Goal: Information Seeking & Learning: Learn about a topic

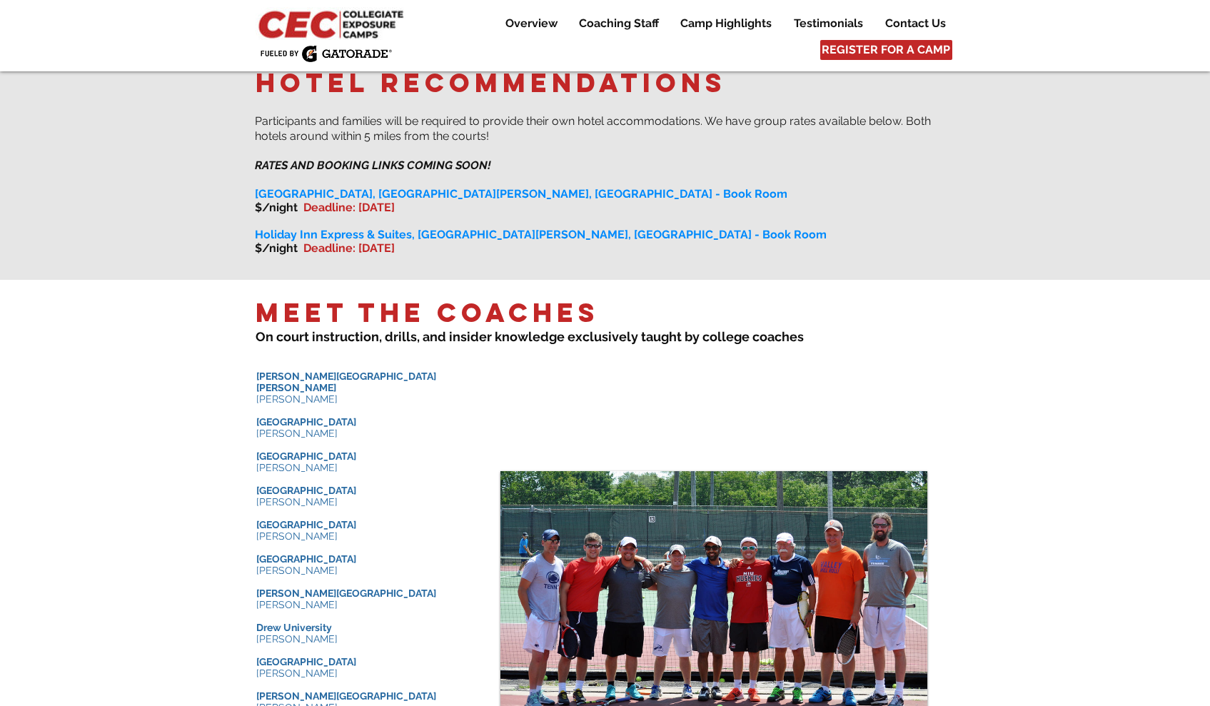
scroll to position [1355, 0]
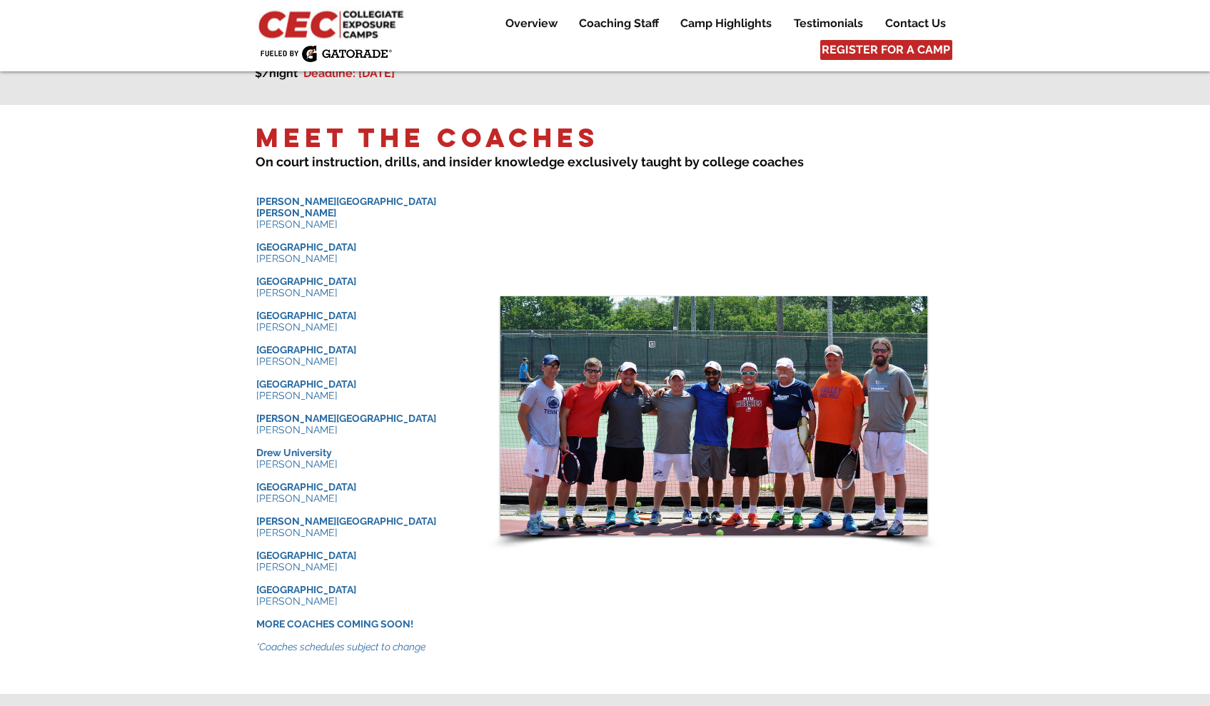
drag, startPoint x: 264, startPoint y: 255, endPoint x: 346, endPoint y: 266, distance: 82.2
click at [346, 266] on div "​ Johns Hopkins University Michael Hermann ​ University of Chicago Jay Tee ​ Am…" at bounding box center [363, 429] width 214 height 467
click at [378, 287] on p "[PERSON_NAME]" at bounding box center [363, 292] width 214 height 11
drag, startPoint x: 338, startPoint y: 267, endPoint x: 263, endPoint y: 244, distance: 78.4
click at [263, 244] on div "​ Johns Hopkins University Michael Hermann ​ University of Chicago Jay Tee ​ Am…" at bounding box center [363, 429] width 214 height 467
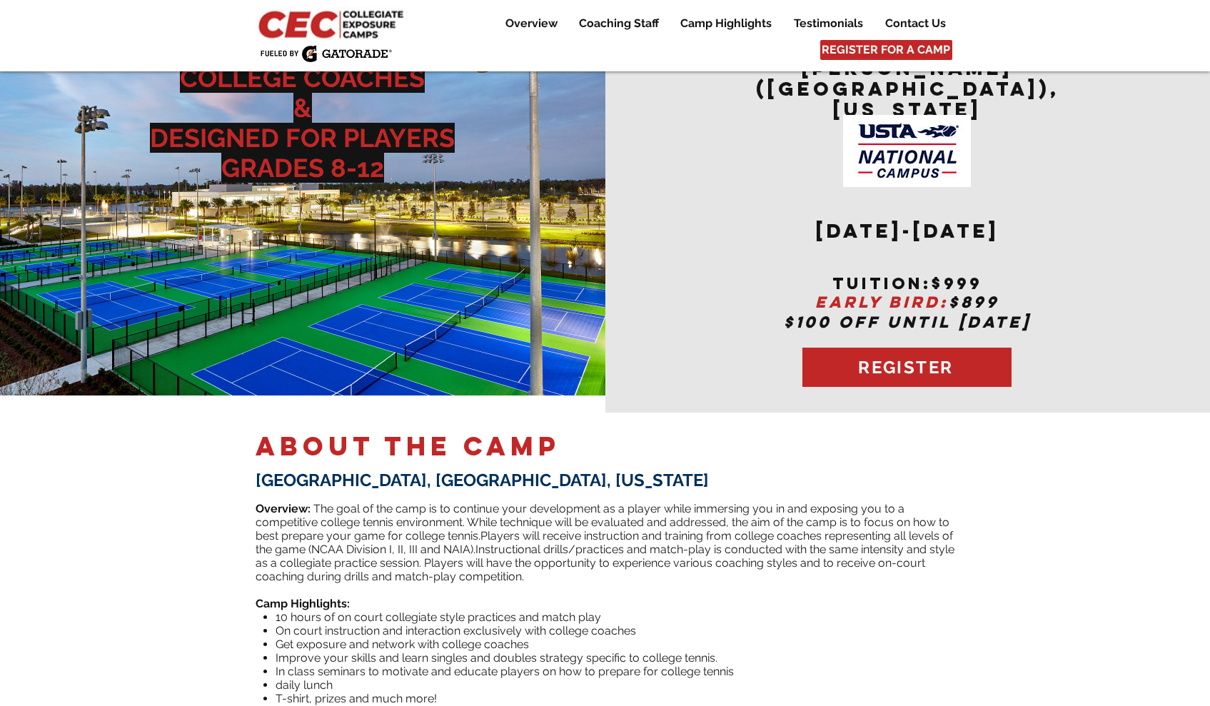
scroll to position [0, 0]
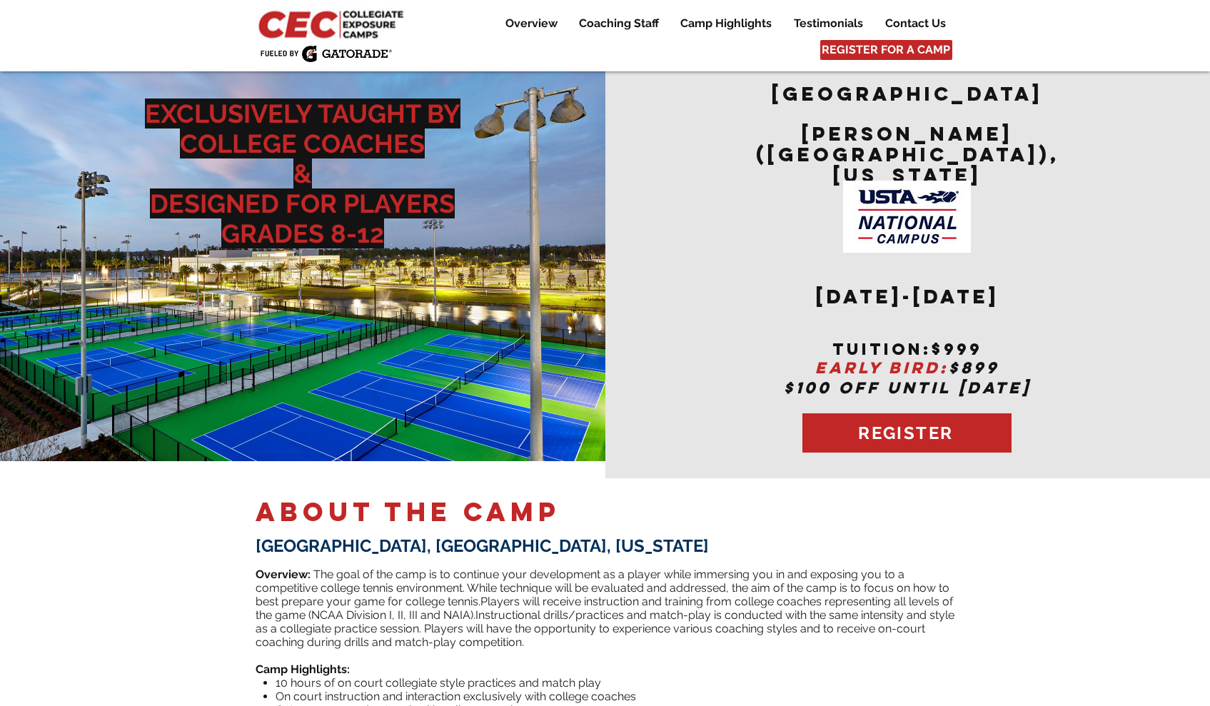
drag, startPoint x: 927, startPoint y: 280, endPoint x: 1038, endPoint y: 278, distance: 111.4
click at [1038, 288] on h2 "December 6-7,2025" at bounding box center [907, 314] width 350 height 53
click at [1110, 283] on div "main content" at bounding box center [907, 270] width 605 height 416
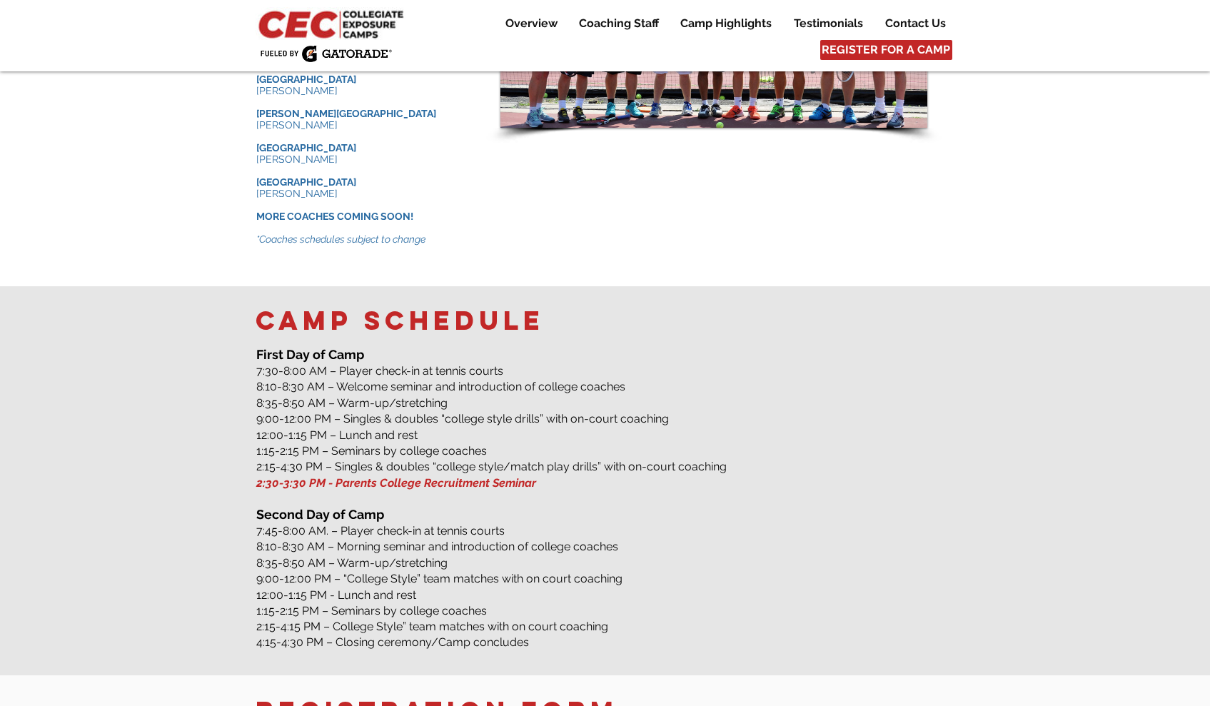
scroll to position [1777, 0]
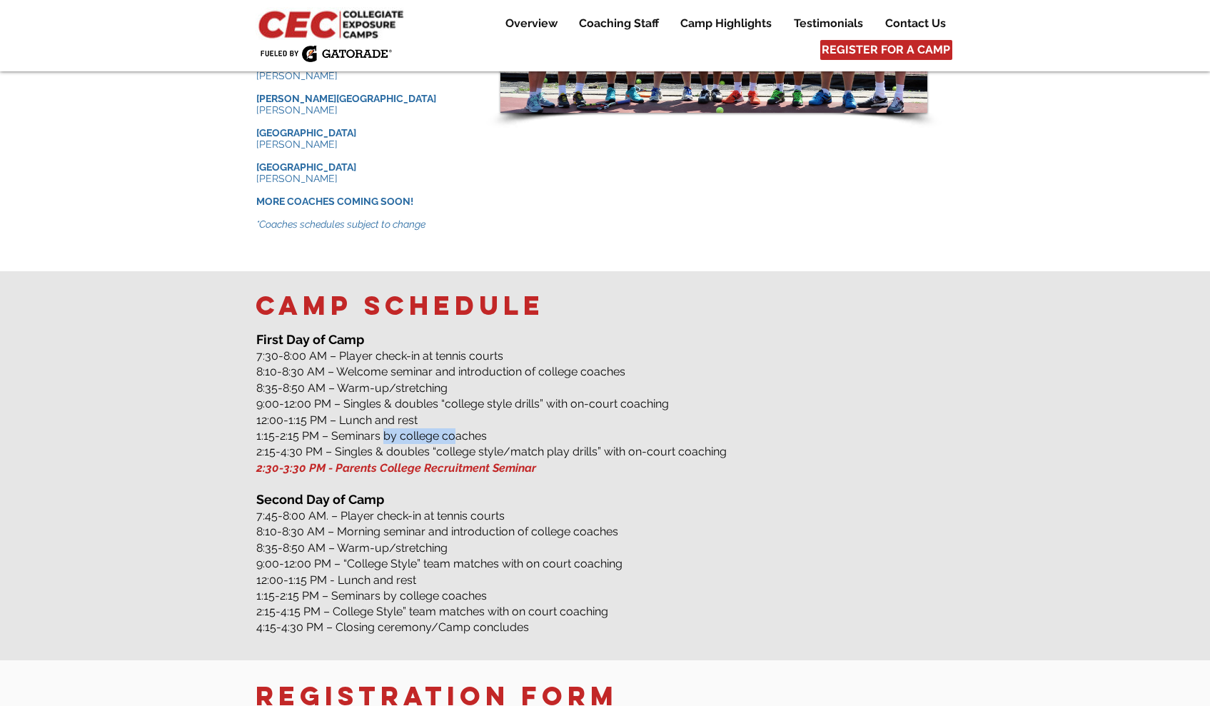
drag, startPoint x: 394, startPoint y: 405, endPoint x: 458, endPoint y: 406, distance: 63.5
click at [458, 429] on span "1:15-2:15 PM – Seminars by college coaches" at bounding box center [371, 436] width 231 height 14
drag, startPoint x: 371, startPoint y: 423, endPoint x: 595, endPoint y: 425, distance: 224.2
click at [595, 445] on span "2:15-4:30 PM – Singles & doubles “college style/match play drills” with on-cour…" at bounding box center [491, 452] width 470 height 14
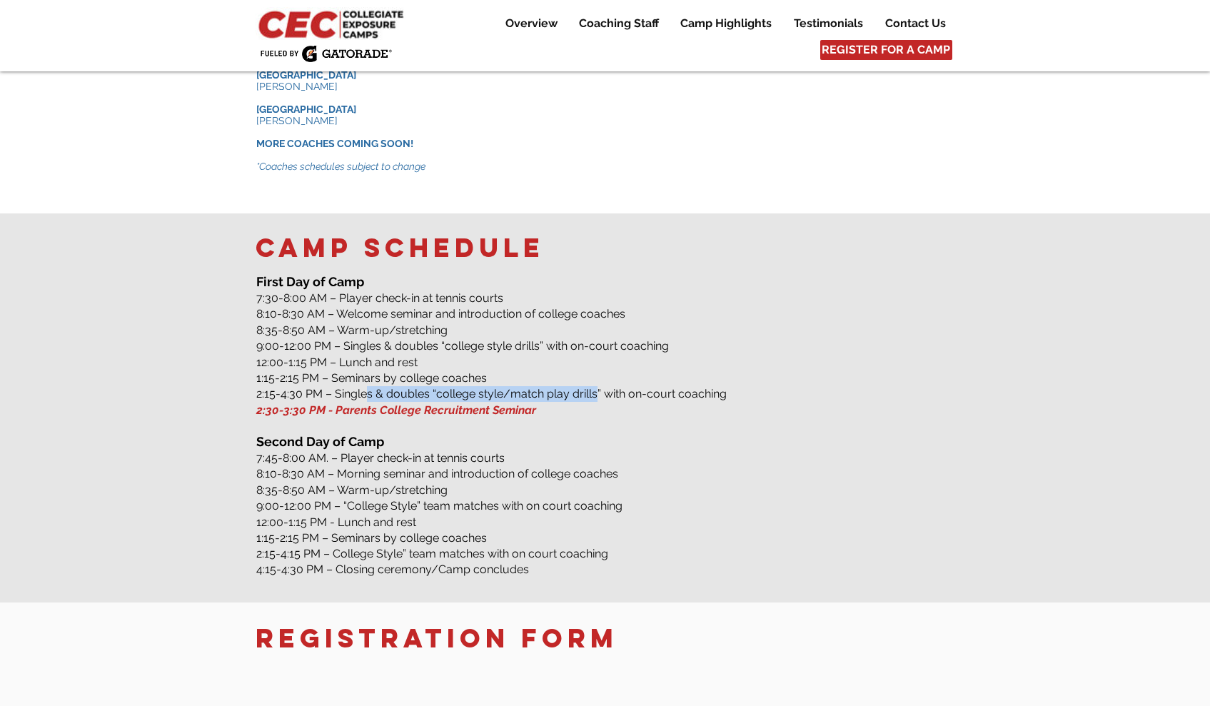
scroll to position [1879, 0]
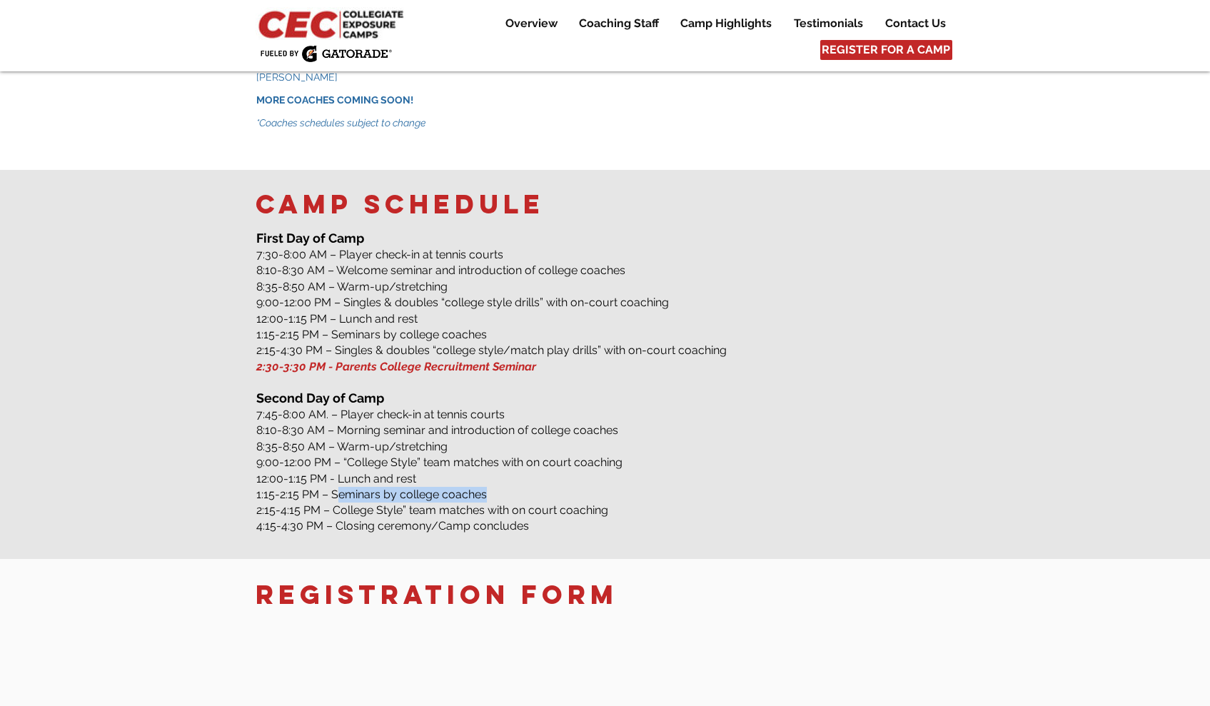
drag, startPoint x: 343, startPoint y: 464, endPoint x: 495, endPoint y: 465, distance: 152.8
click at [495, 487] on p "1:15-2:15 PM – Seminars by college coaches" at bounding box center [605, 495] width 699 height 16
drag, startPoint x: 331, startPoint y: 480, endPoint x: 558, endPoint y: 471, distance: 227.2
click at [558, 503] on span "2:15-4:15 PM – College Style” team matches with on court coaching" at bounding box center [432, 510] width 352 height 14
drag, startPoint x: 347, startPoint y: 491, endPoint x: 442, endPoint y: 489, distance: 95.0
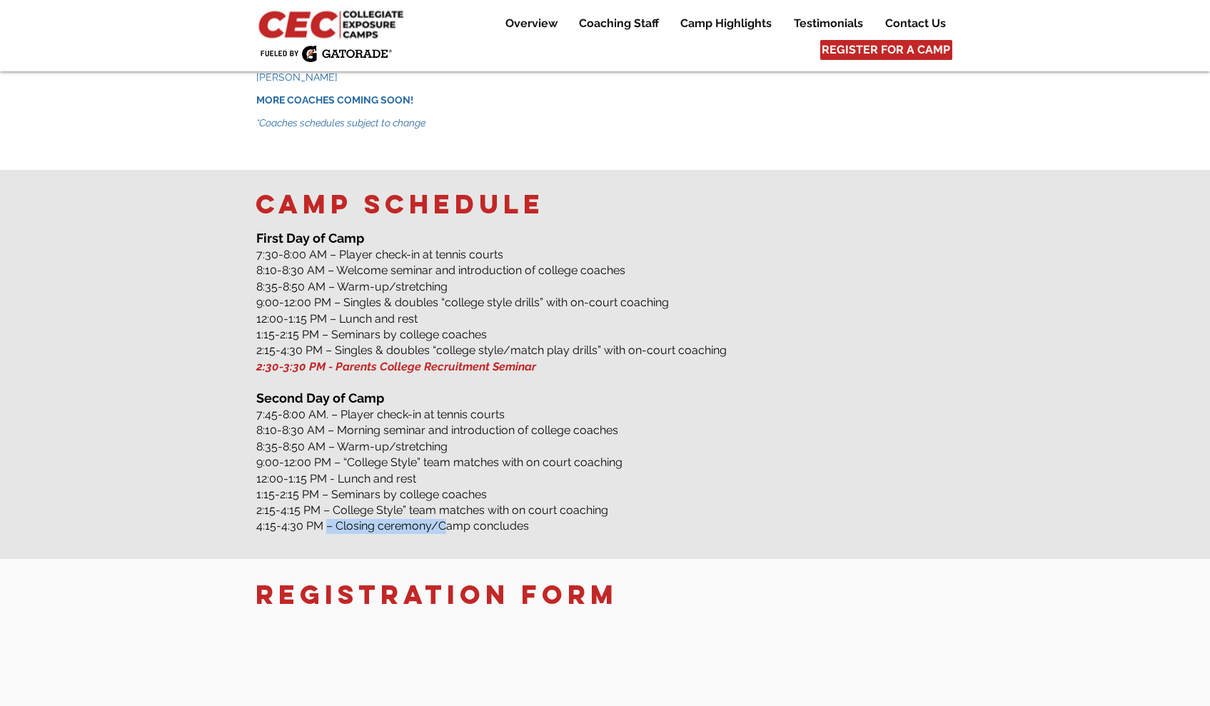
click at [442, 519] on span "4:15-4:30 PM – Closing ceremony/Camp concludes" at bounding box center [392, 526] width 273 height 14
click at [665, 519] on p "4:15-4:30 PM – Closing ceremony/Camp concludes ​" at bounding box center [605, 526] width 699 height 15
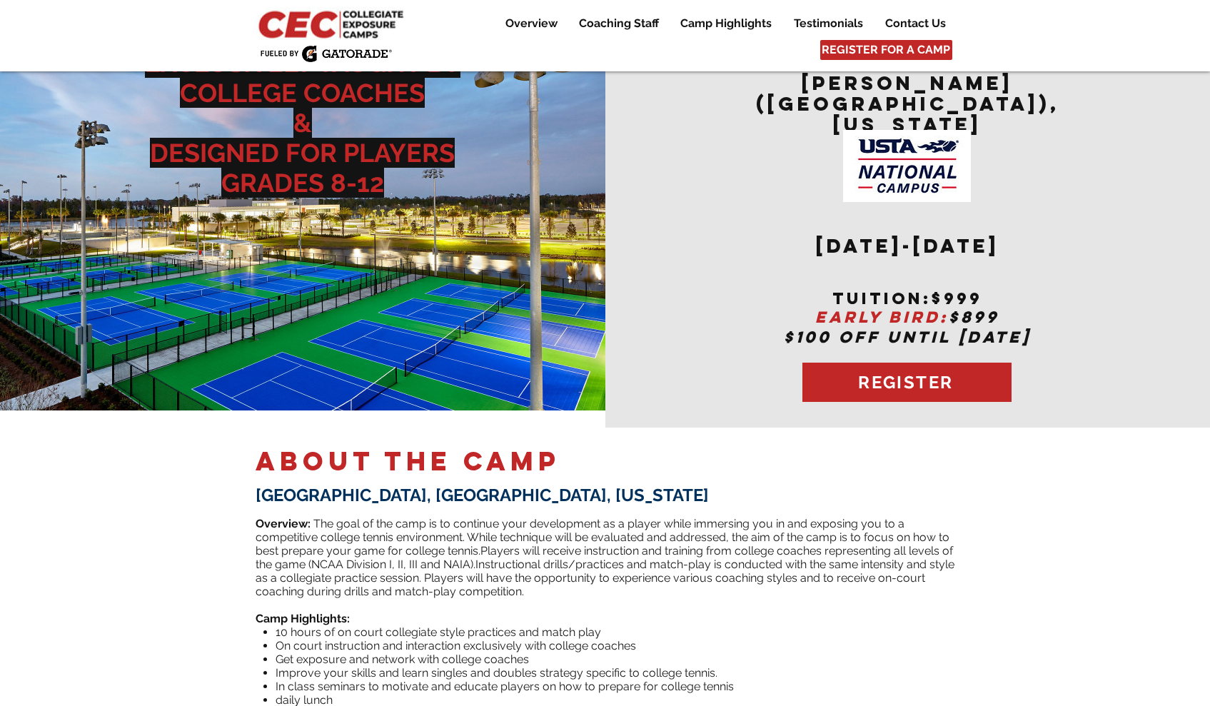
scroll to position [0, 0]
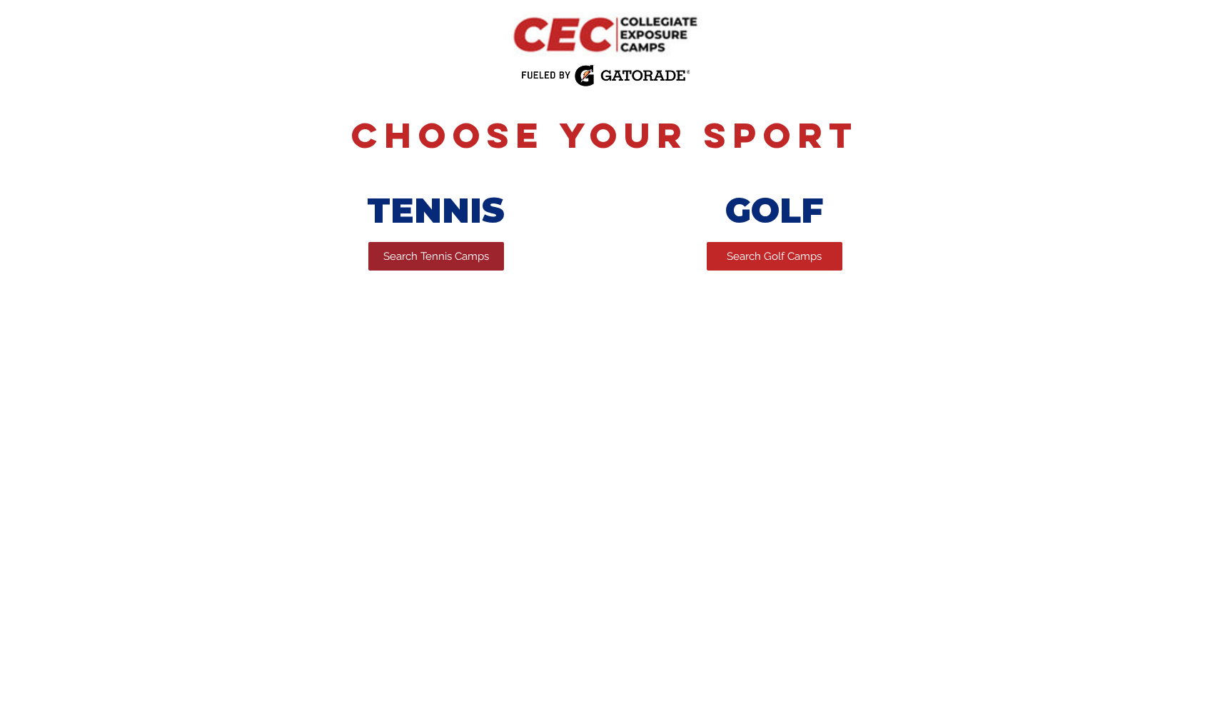
click at [413, 260] on span "Search Tennis Camps" at bounding box center [436, 256] width 106 height 15
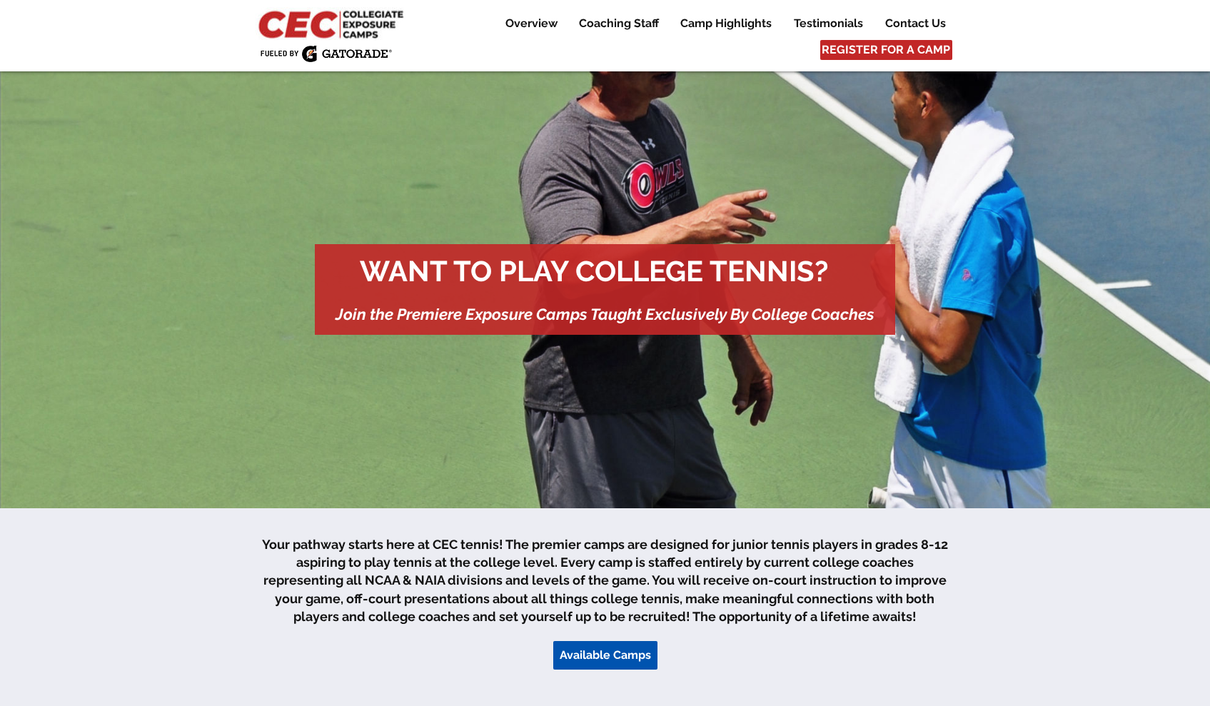
click at [610, 657] on span "Available Camps" at bounding box center [605, 655] width 91 height 16
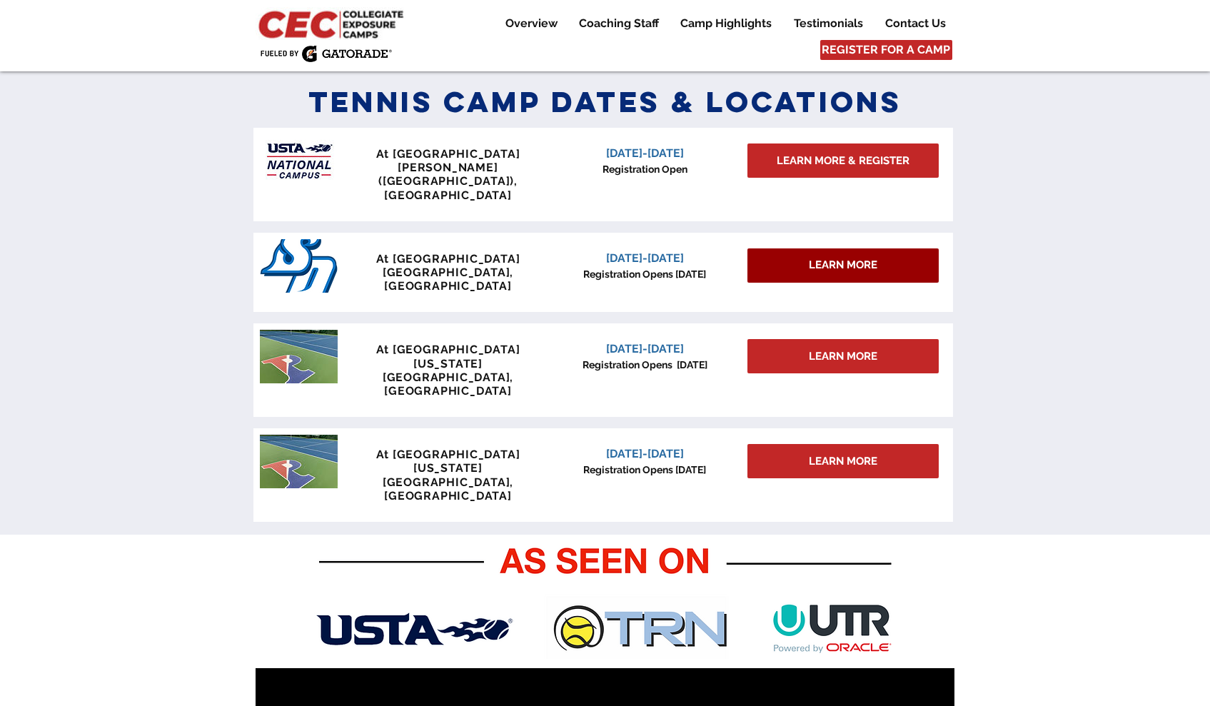
click at [809, 258] on span "LEARN MORE" at bounding box center [843, 265] width 69 height 15
click at [867, 258] on span "LEARN MORE" at bounding box center [843, 265] width 69 height 15
click at [822, 258] on span "LEARN MORE" at bounding box center [843, 265] width 69 height 15
click at [307, 239] on img "main content" at bounding box center [299, 266] width 78 height 54
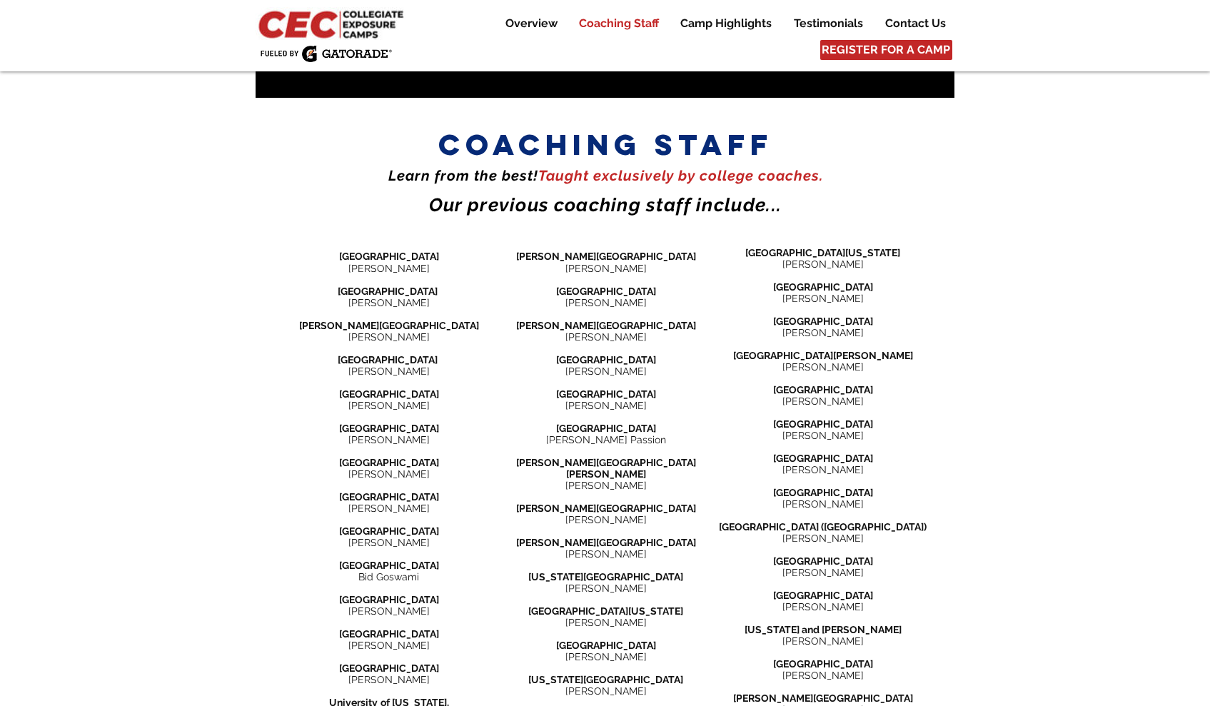
scroll to position [1599, 0]
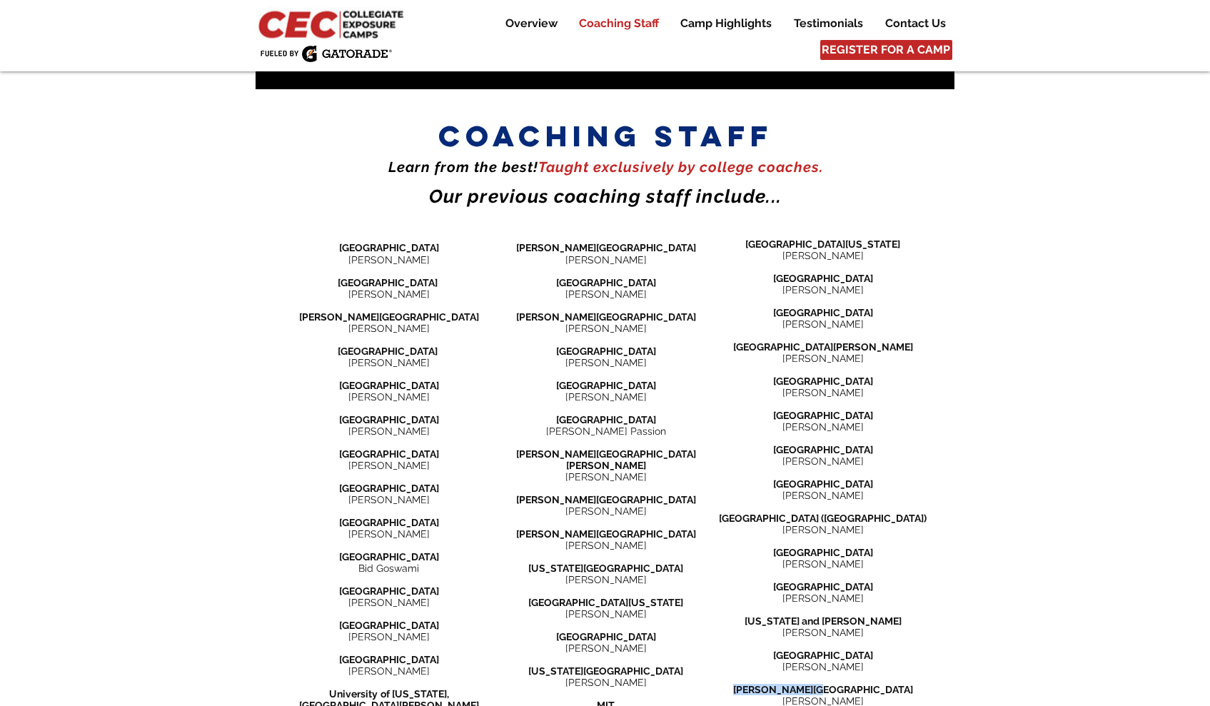
drag, startPoint x: 805, startPoint y: 597, endPoint x: 861, endPoint y: 596, distance: 56.4
click at [861, 684] on span "[PERSON_NAME][GEOGRAPHIC_DATA]" at bounding box center [823, 689] width 180 height 11
click at [957, 559] on div at bounding box center [605, 493] width 1210 height 766
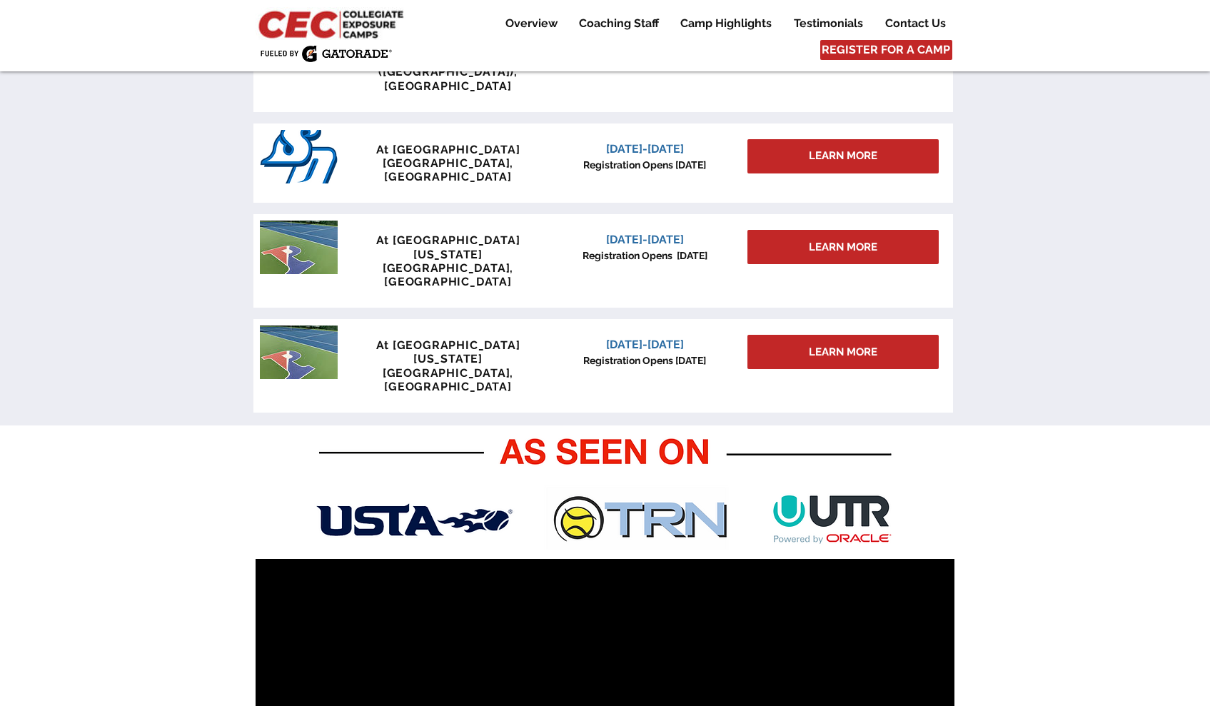
scroll to position [445, 0]
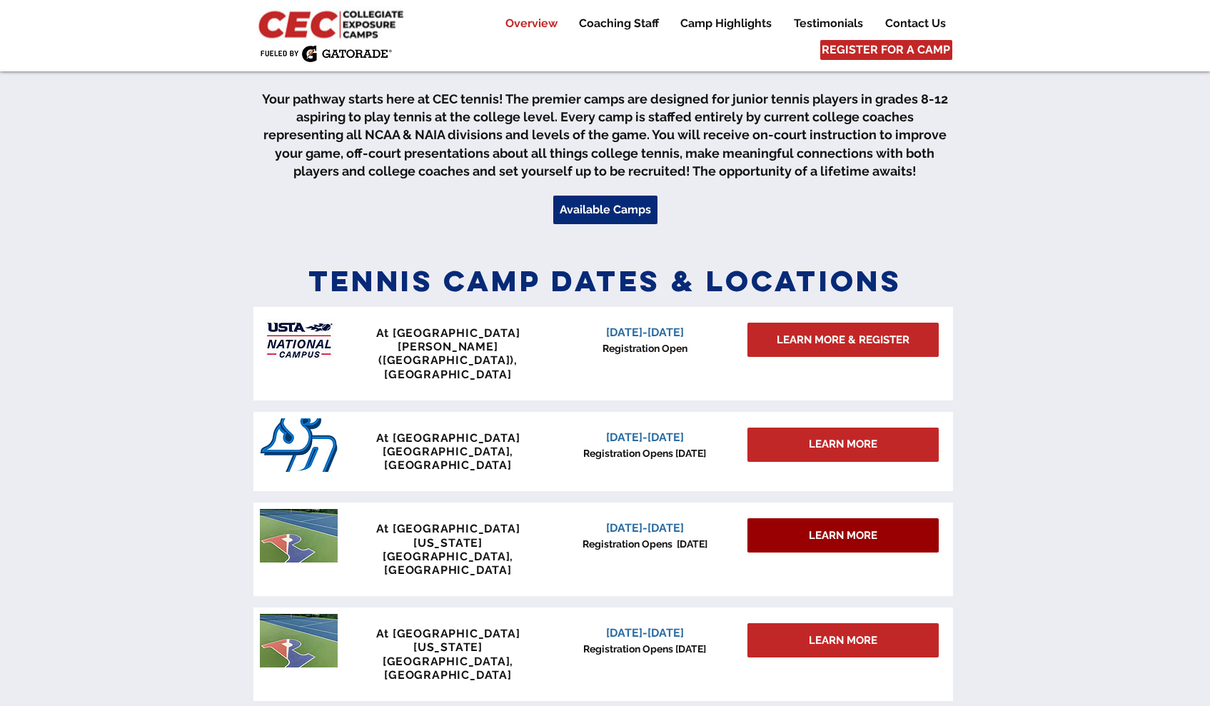
click at [824, 528] on span "LEARN MORE" at bounding box center [843, 535] width 69 height 15
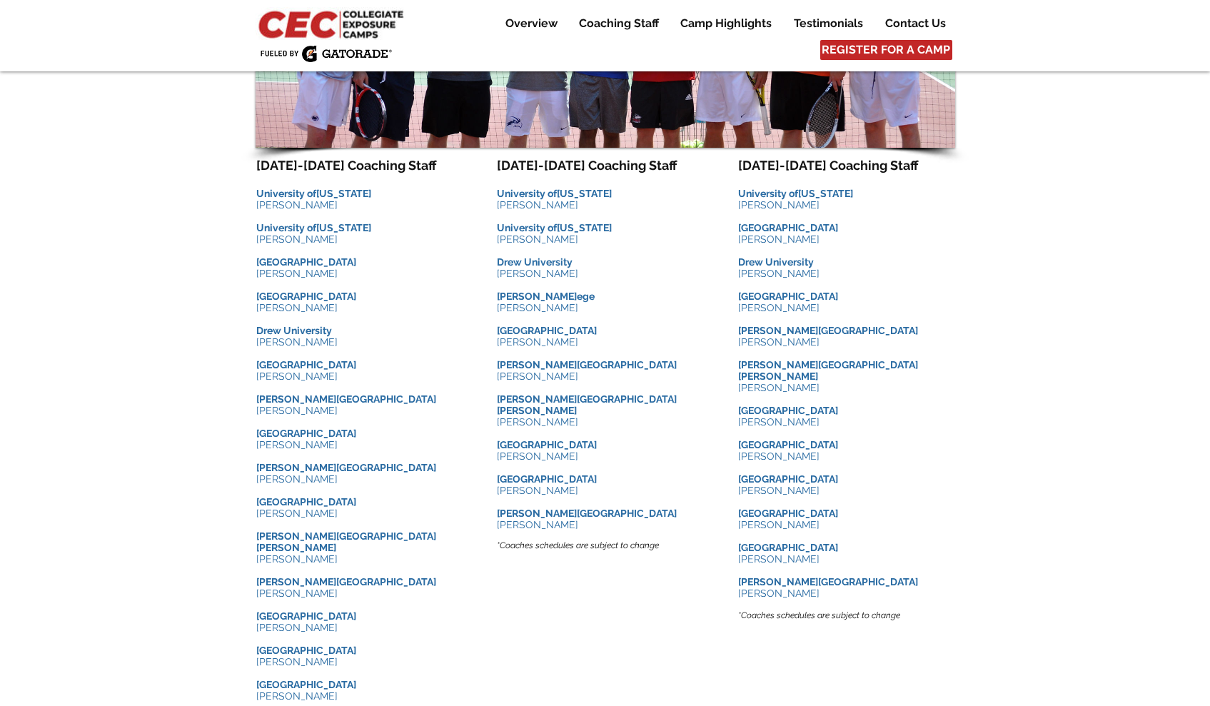
scroll to position [1443, 0]
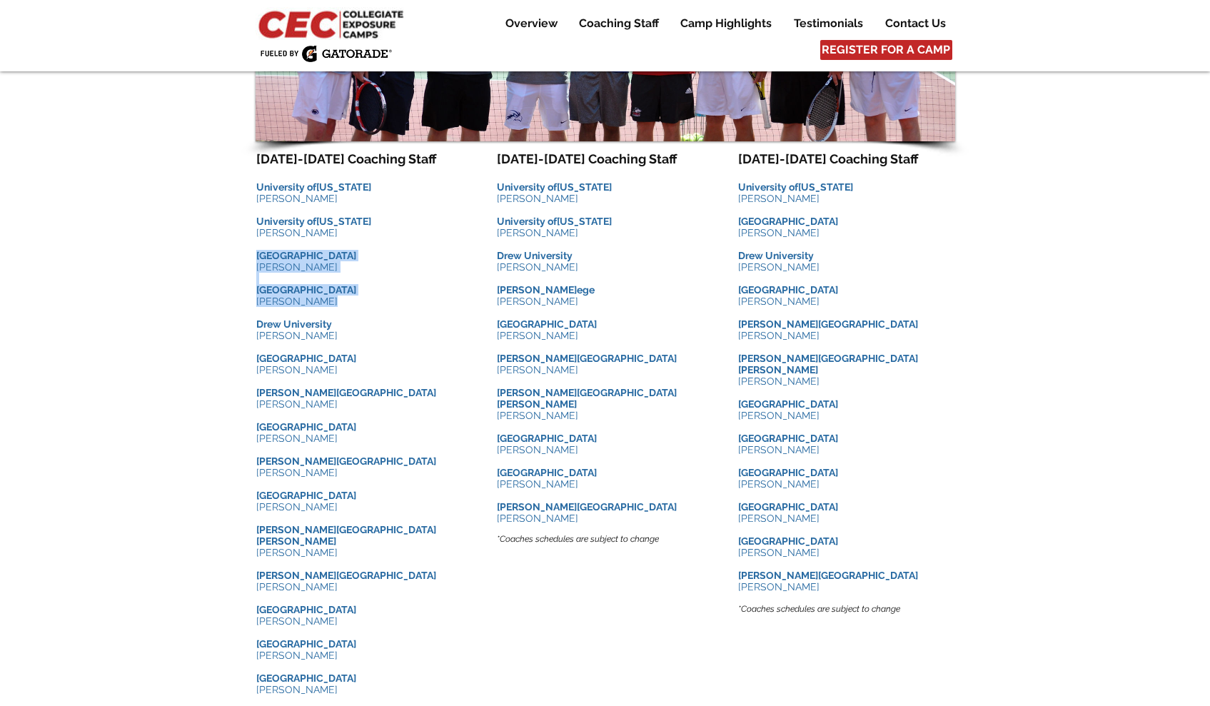
drag, startPoint x: 261, startPoint y: 258, endPoint x: 367, endPoint y: 298, distance: 112.7
click at [367, 298] on div "JUNE 27-29 Coaching Staff ​ University of Pennsylvania Rich Bonfiglio ​ Univers…" at bounding box center [364, 506] width 216 height 711
click at [206, 303] on div at bounding box center [605, 357] width 1210 height 1079
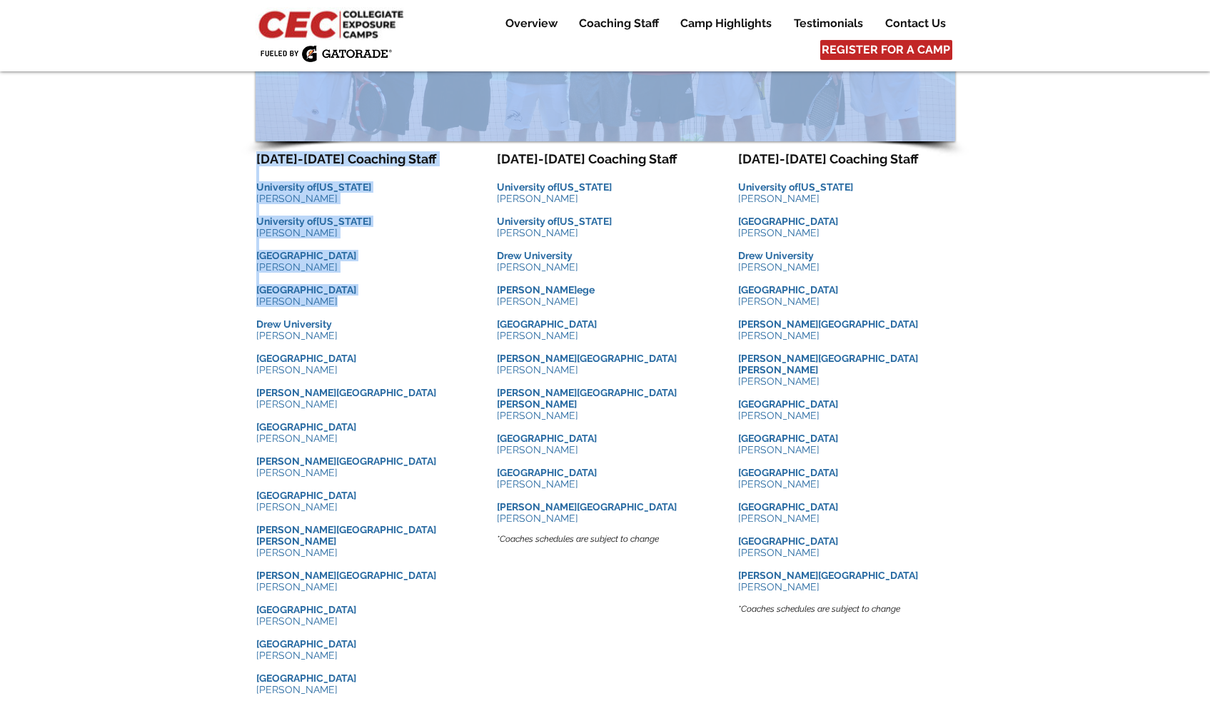
drag, startPoint x: 319, startPoint y: 301, endPoint x: 252, endPoint y: 301, distance: 67.1
click at [252, 301] on div "Meet the Coaches ​ Learn from the best! On court instruction and training e xcl…" at bounding box center [605, 357] width 1210 height 1079
click at [233, 280] on div at bounding box center [605, 357] width 1210 height 1079
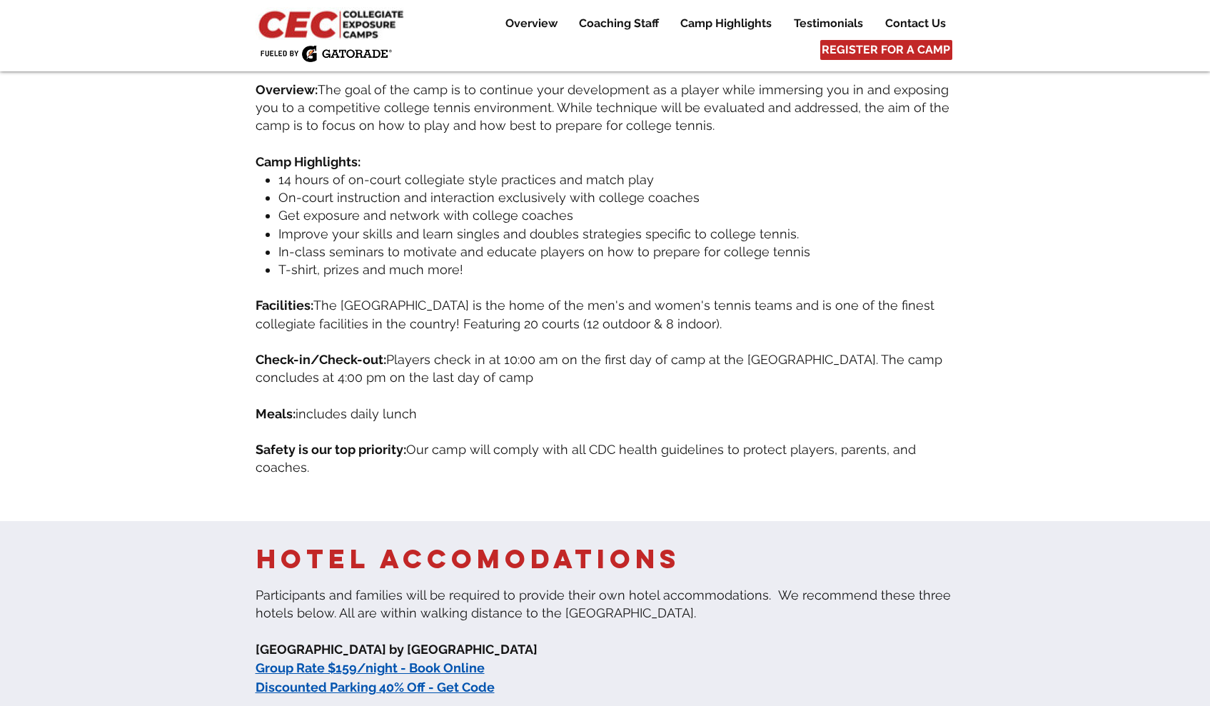
scroll to position [448, 0]
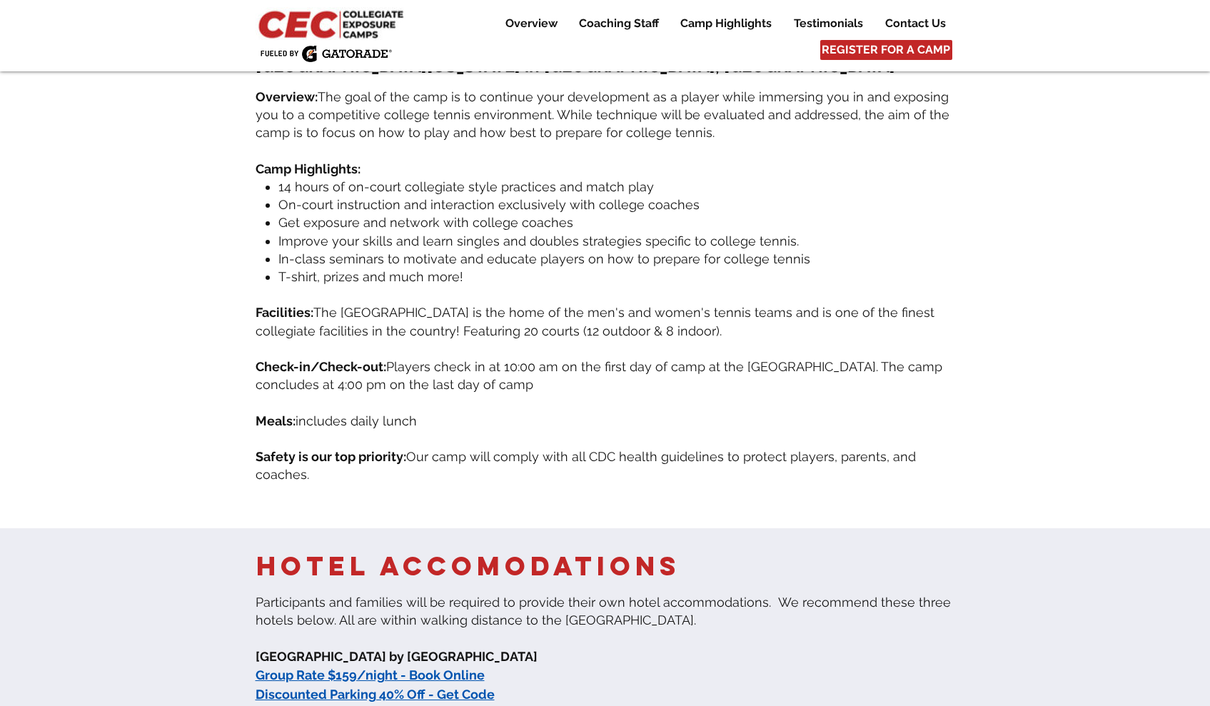
click at [1209, 12] on div "Overview Coaching Staff Camp Highlights Testimonials Contact Us More Use tab to…" at bounding box center [605, 35] width 1210 height 71
